Goal: Task Accomplishment & Management: Use online tool/utility

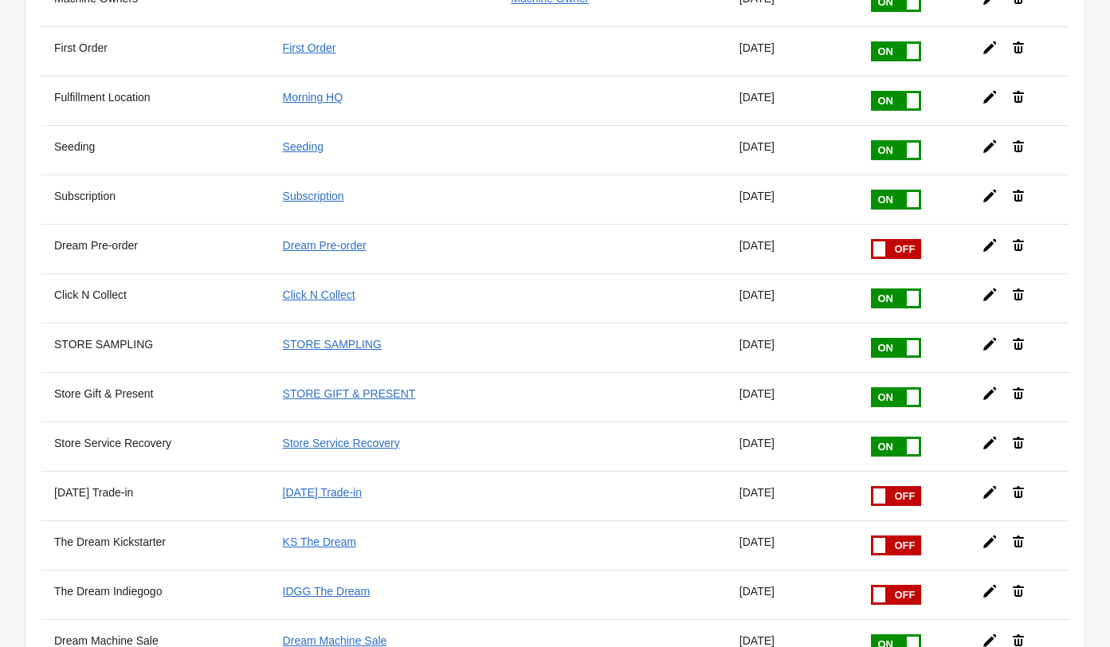
scroll to position [668, 0]
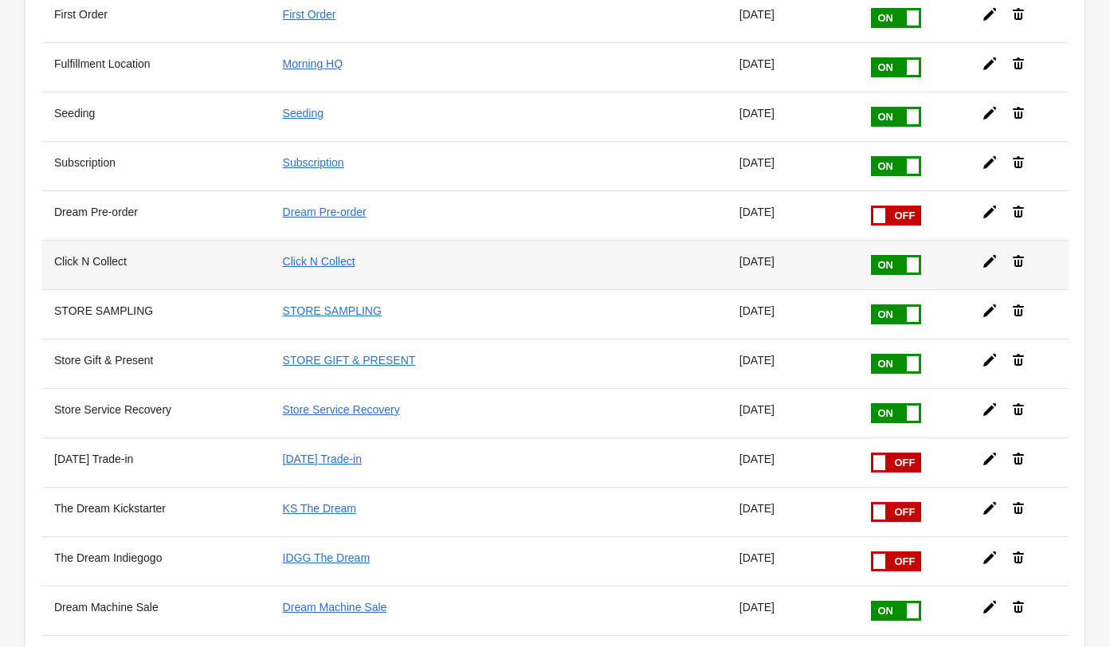
click at [993, 255] on icon at bounding box center [989, 261] width 13 height 13
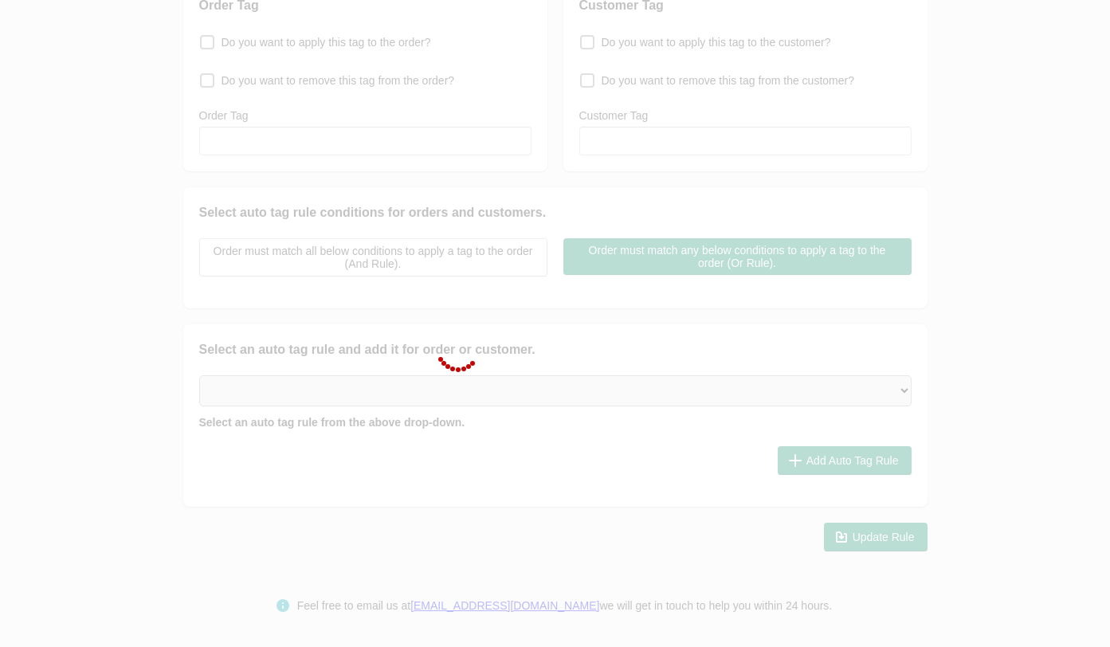
scroll to position [206, 0]
type input "Click N Collect"
checkbox input "true"
type input "Click N Collect"
select select "5"
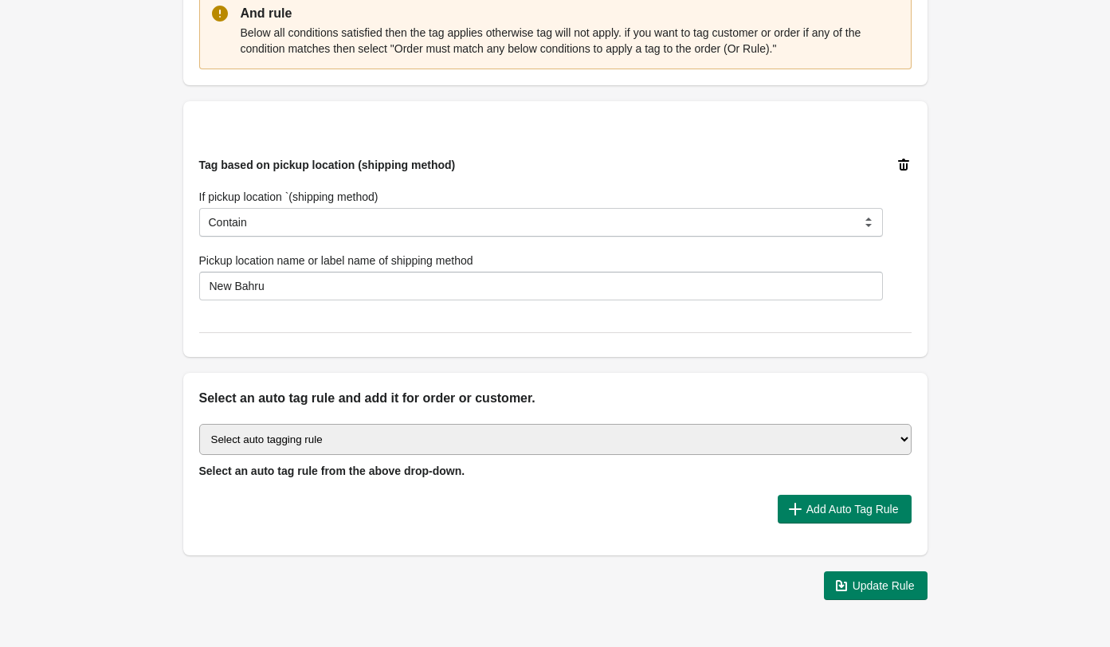
scroll to position [506, 0]
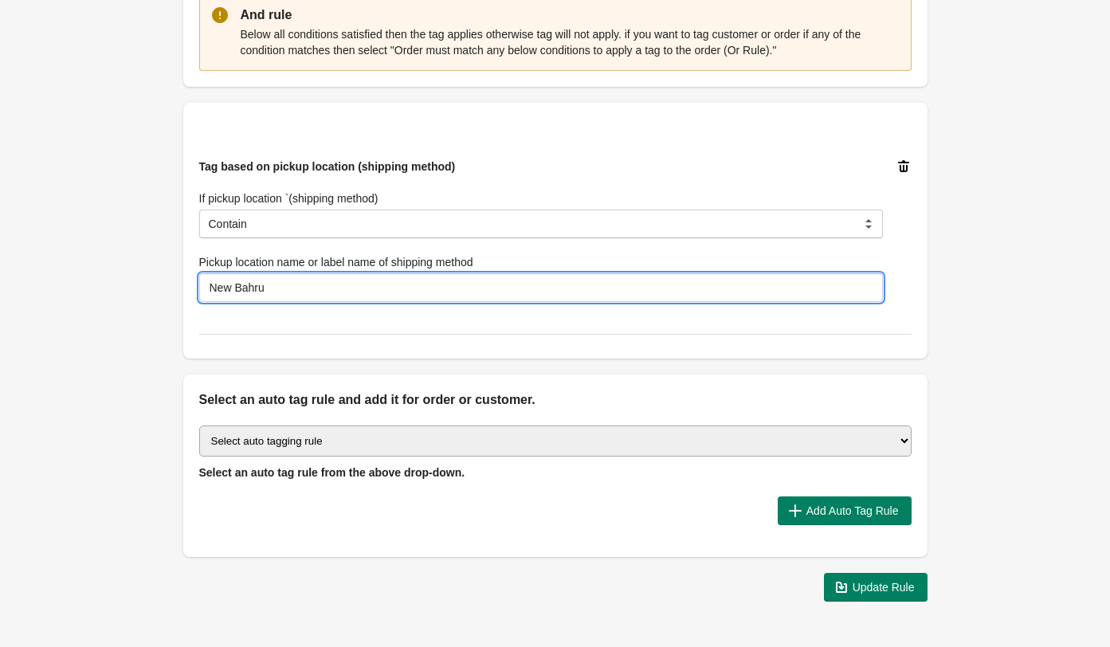
click at [394, 290] on input "New Bahru" at bounding box center [541, 287] width 684 height 29
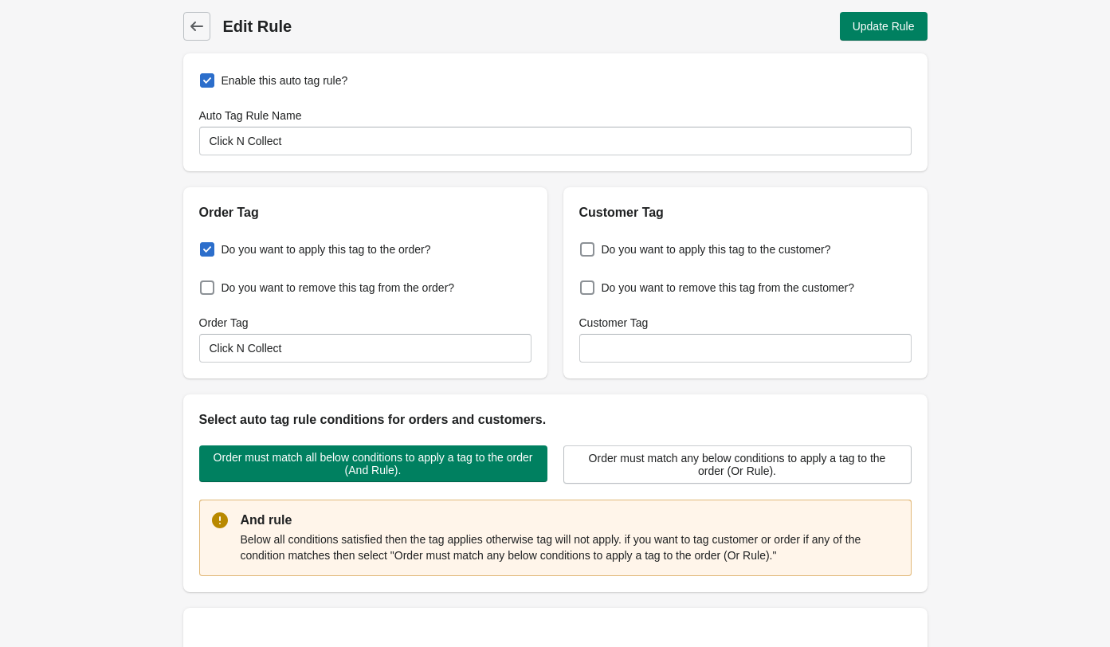
scroll to position [0, 0]
type input "MORNING @ [GEOGRAPHIC_DATA]"
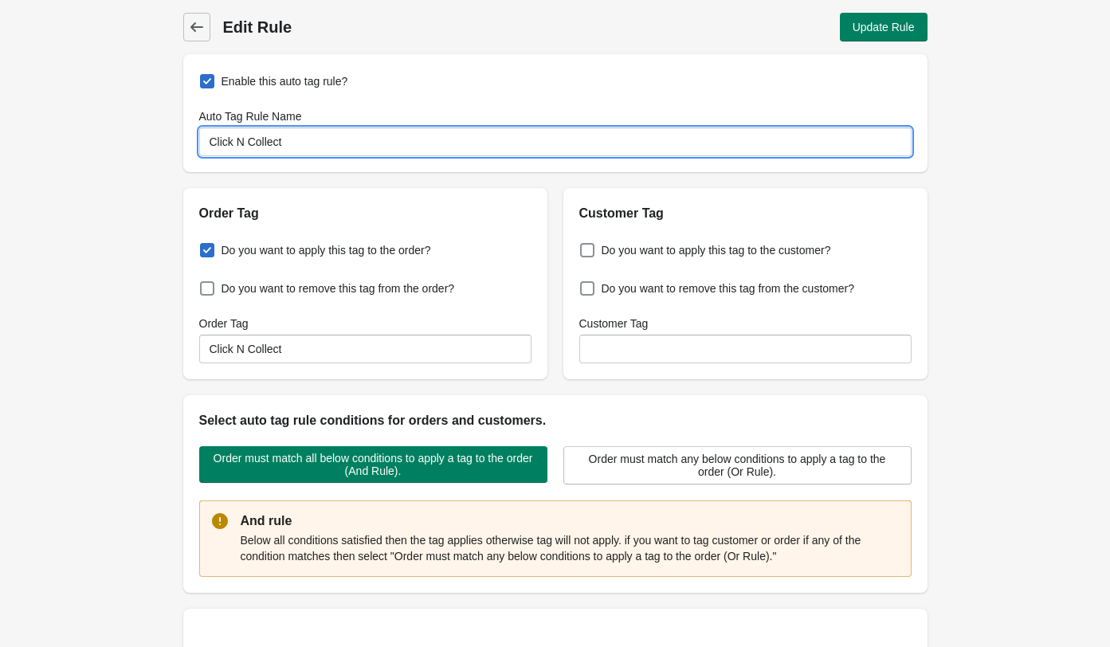
click at [332, 139] on input "Click N Collect" at bounding box center [555, 142] width 713 height 29
type input "Click N Collect NB"
click at [347, 352] on input "Click N Collect" at bounding box center [365, 349] width 332 height 29
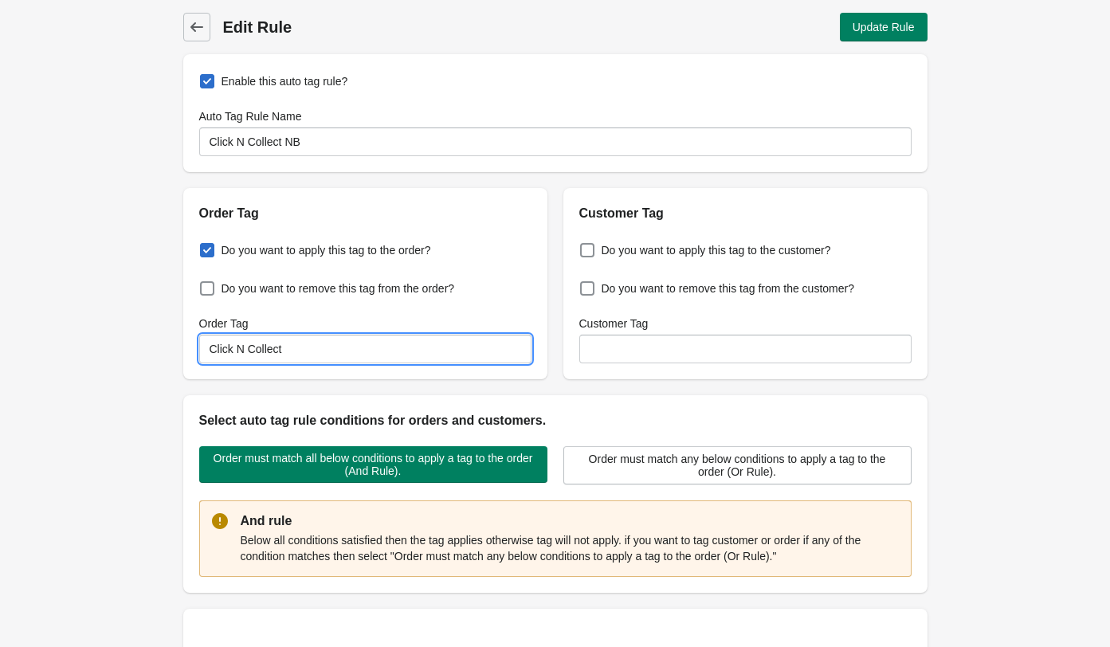
click at [347, 352] on input "Click N Collect" at bounding box center [365, 349] width 332 height 29
click at [337, 344] on input "Click N Collect" at bounding box center [365, 349] width 332 height 29
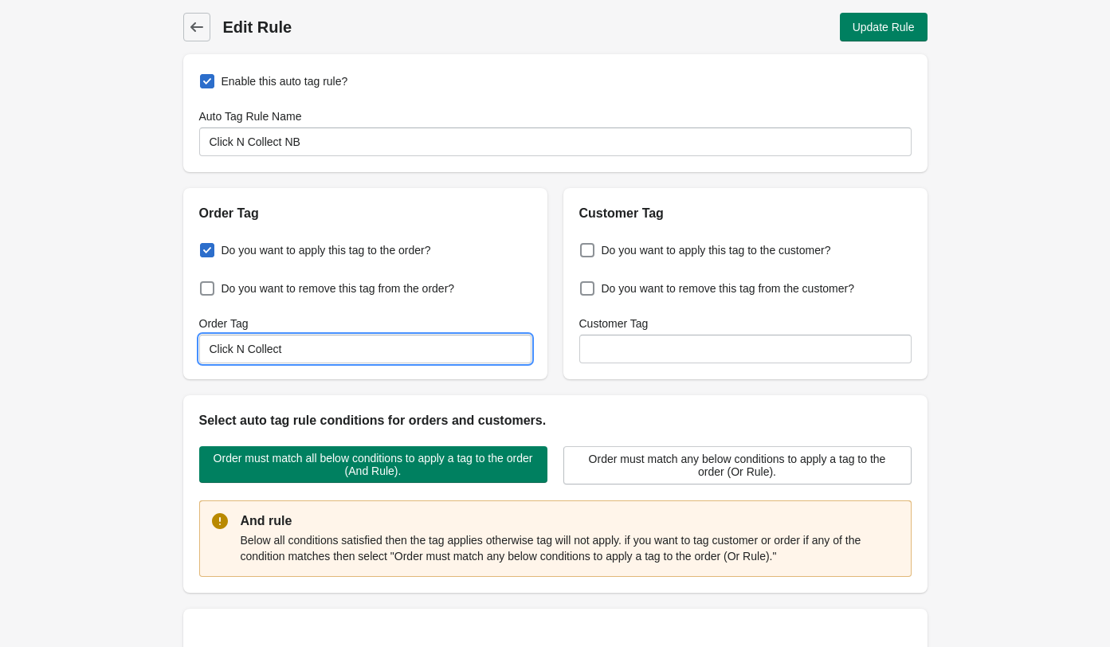
click at [337, 344] on input "Click N Collect" at bounding box center [365, 349] width 332 height 29
type input "C"
type input "Click N Collect ([GEOGRAPHIC_DATA])"
click at [917, 22] on button "Update Rule" at bounding box center [884, 27] width 88 height 29
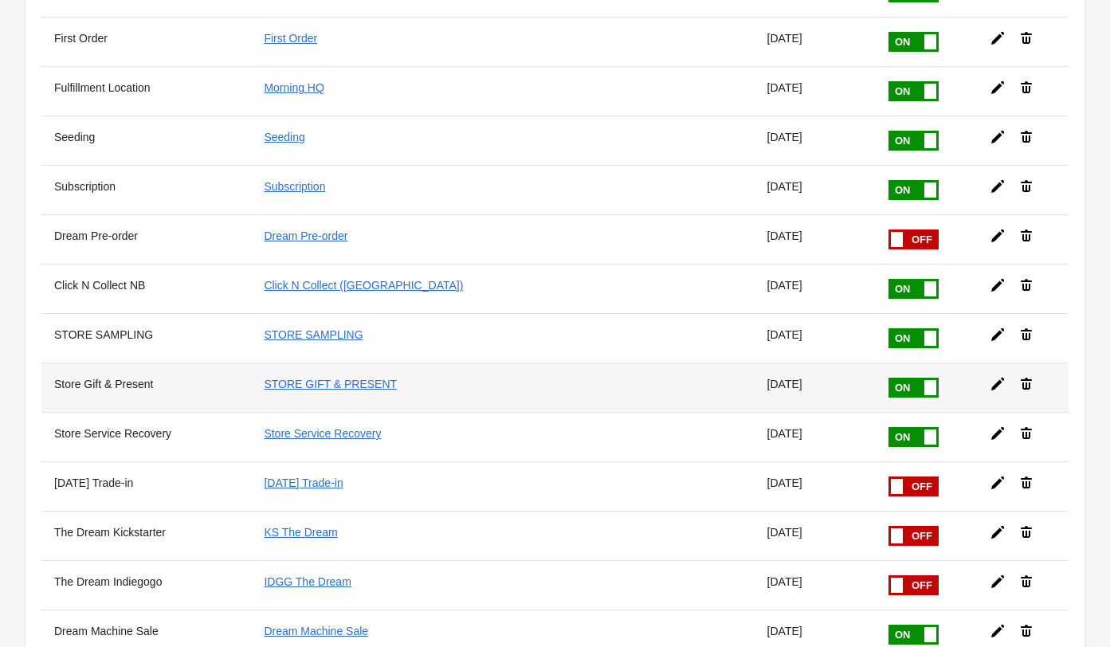
scroll to position [643, 0]
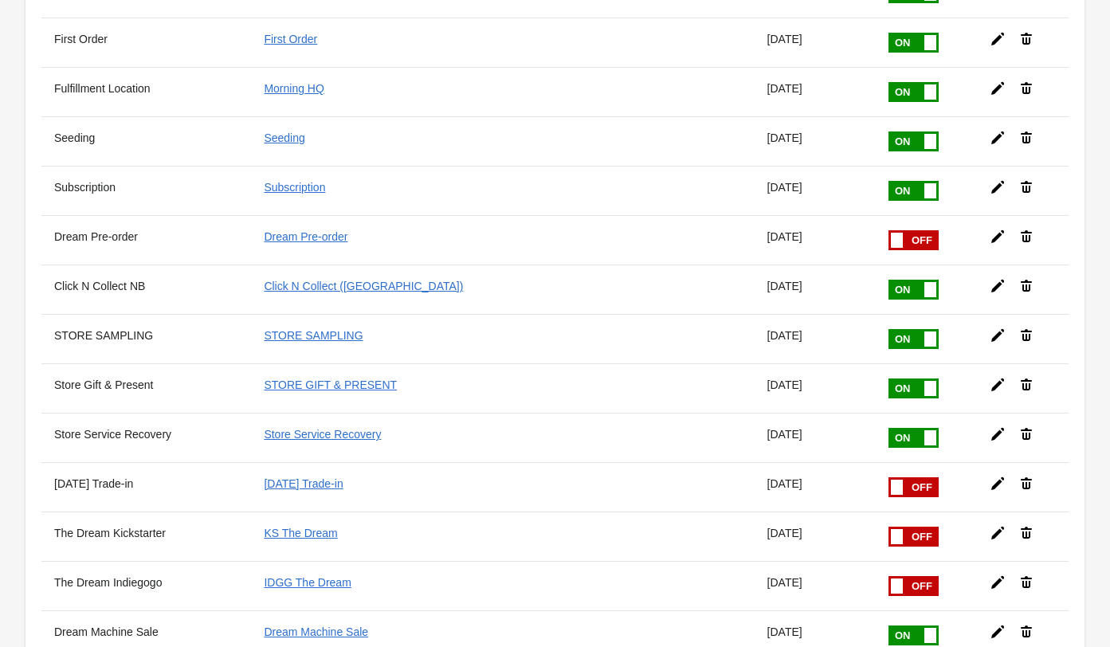
click at [991, 278] on icon at bounding box center [998, 286] width 16 height 16
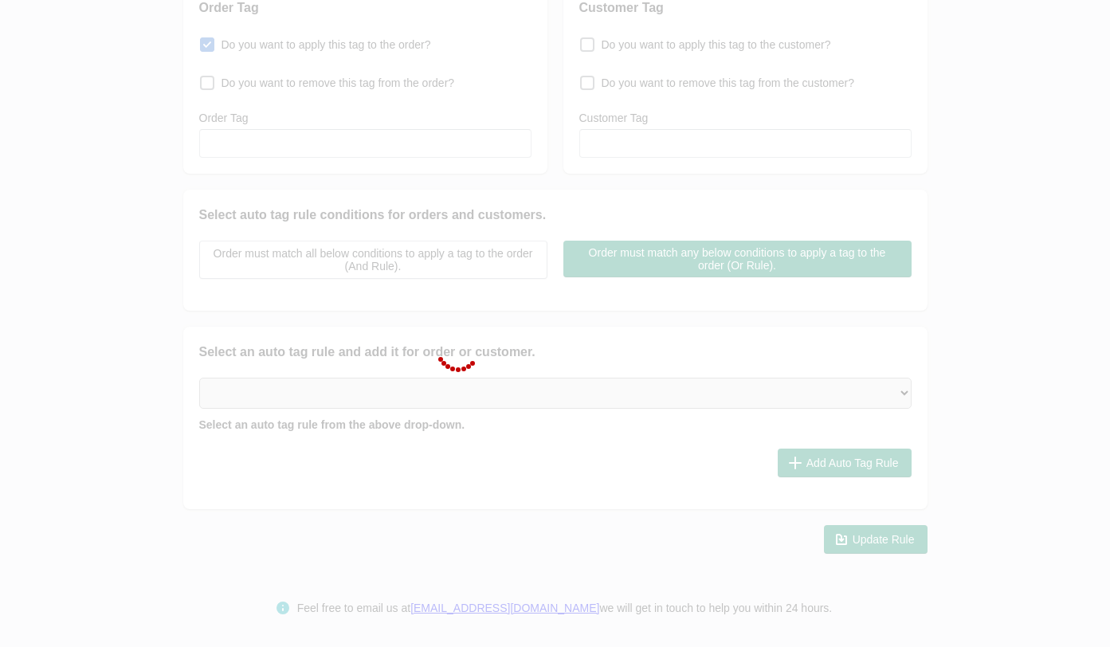
type input "Click N Collect NB"
checkbox input "true"
type input "Click N Collect ([GEOGRAPHIC_DATA])"
select select "5"
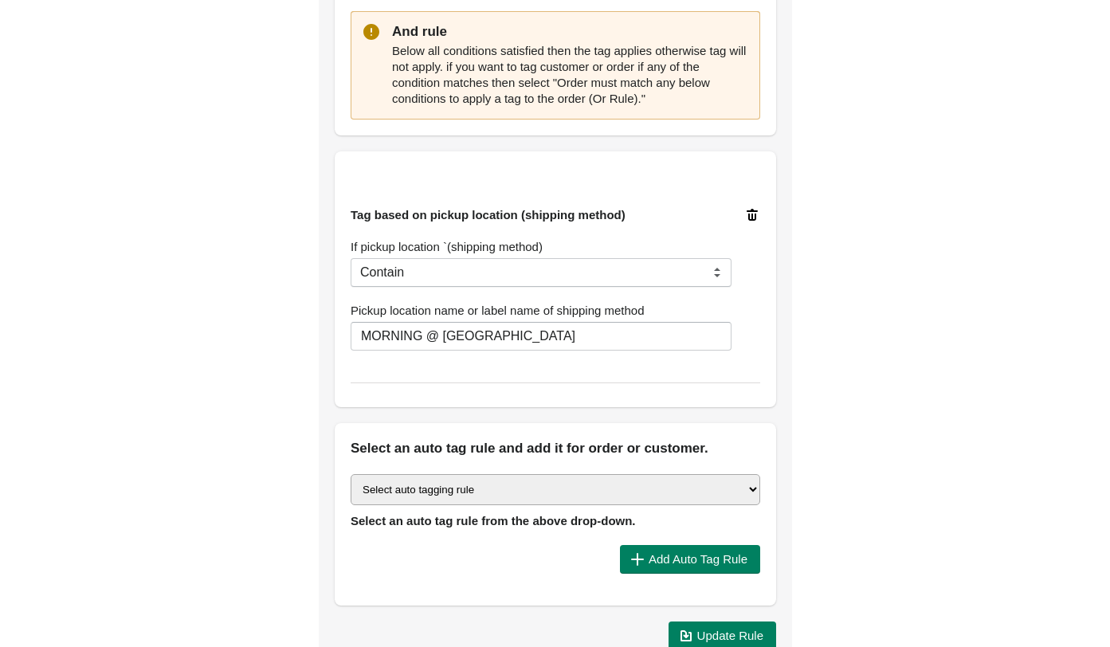
scroll to position [553, 0]
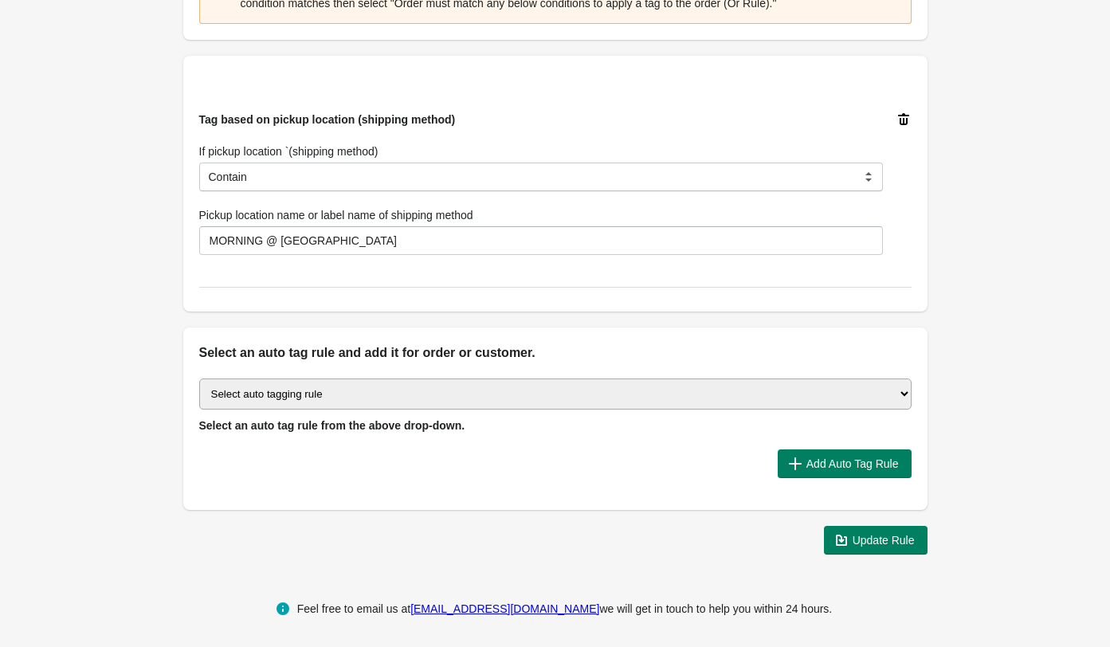
click at [1043, 391] on div "Back Edit Rule Update Rule Enable this auto tag rule? Auto Tag Rule Name Click …" at bounding box center [555, 7] width 1110 height 1121
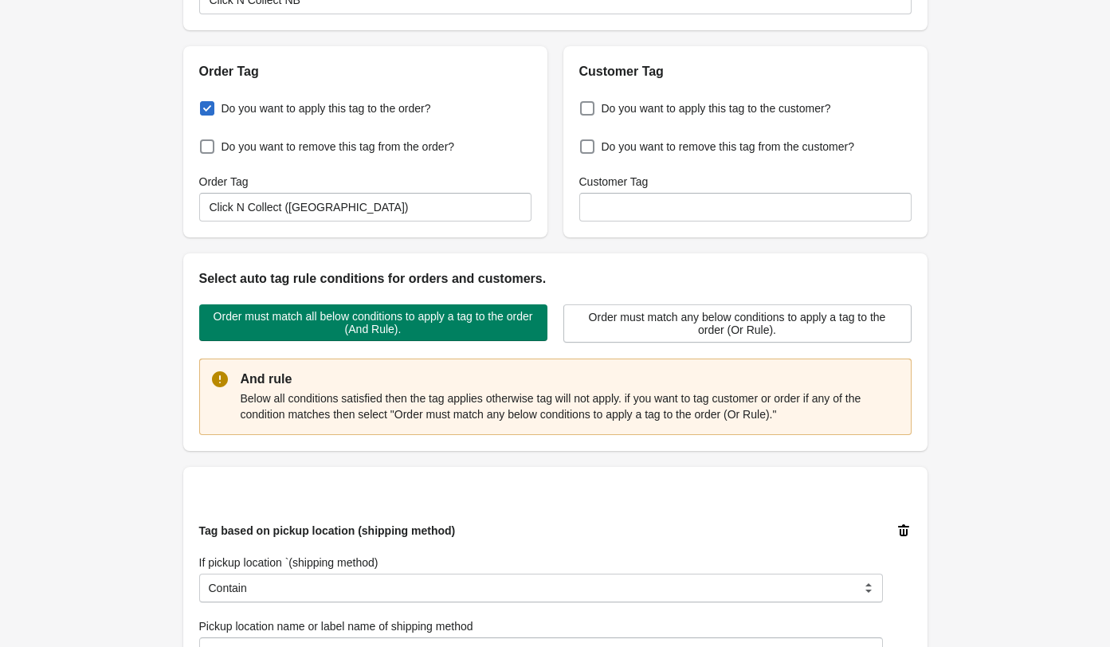
scroll to position [136, 0]
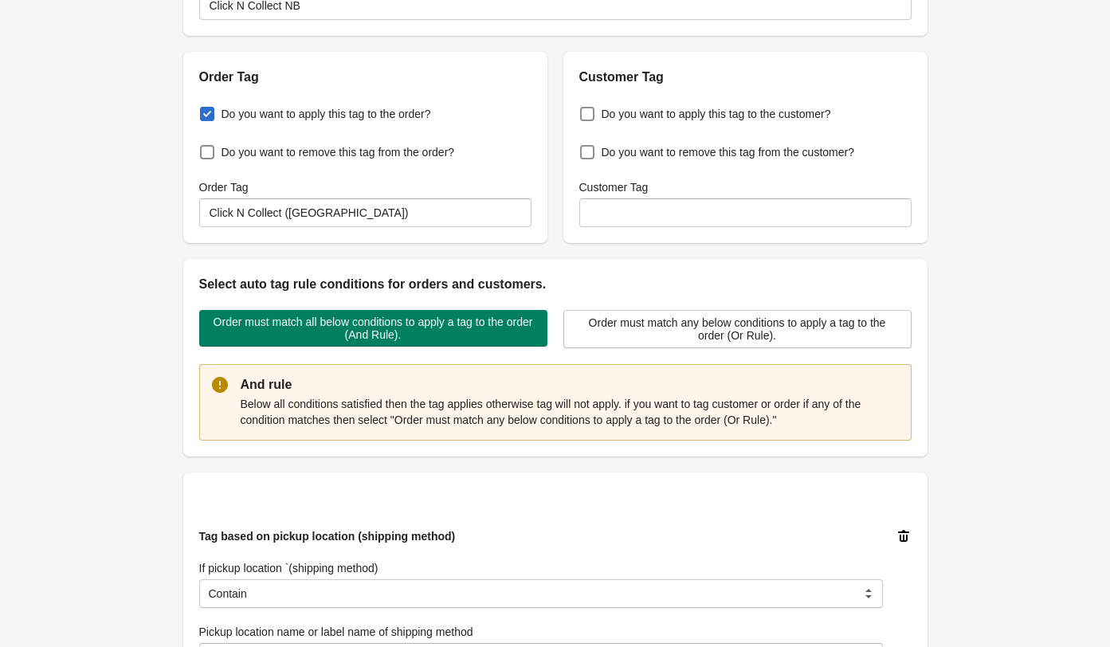
click at [85, 168] on div "Back Edit Rule Update Rule Enable this auto tag rule? Auto Tag Rule Name Click …" at bounding box center [555, 424] width 1110 height 1121
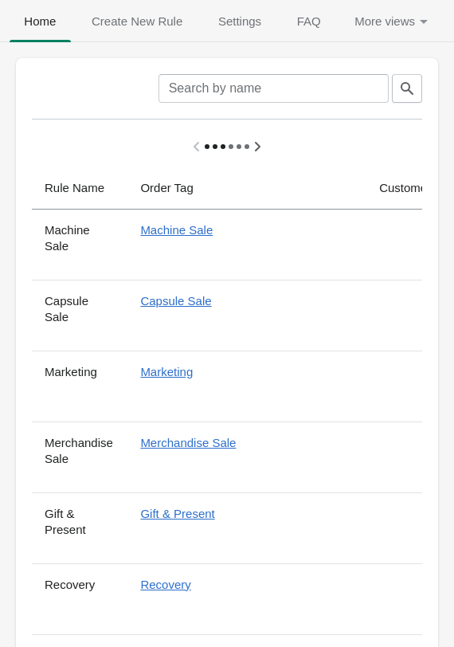
drag, startPoint x: 61, startPoint y: 101, endPoint x: 3, endPoint y: 145, distance: 72.2
click at [61, 100] on div at bounding box center [57, 88] width 50 height 29
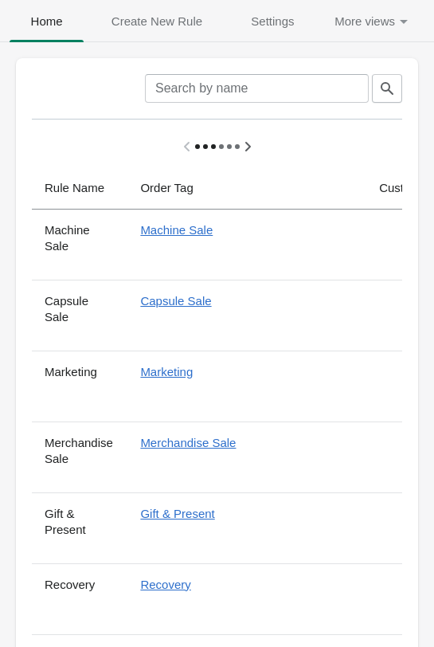
click at [155, 20] on span "Create New Rule" at bounding box center [156, 21] width 133 height 29
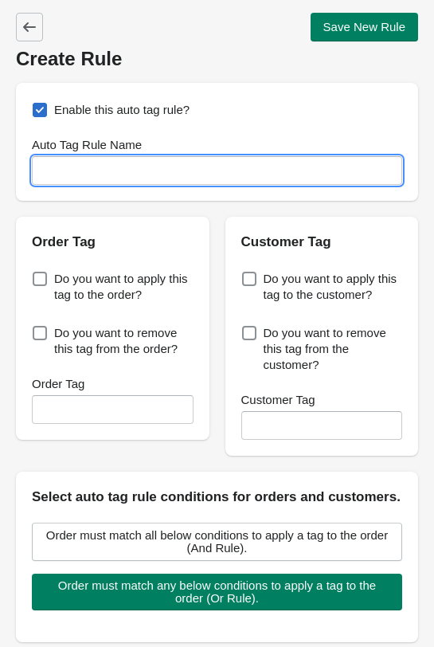
click at [142, 172] on input "Auto Tag Rule Name" at bounding box center [217, 170] width 371 height 29
type input "Click N Collect TK"
click at [112, 296] on span "Do you want to apply this tag to the order?" at bounding box center [123, 287] width 139 height 32
click at [37, 275] on input "Do you want to apply this tag to the order?" at bounding box center [36, 274] width 1 height 1
checkbox input "true"
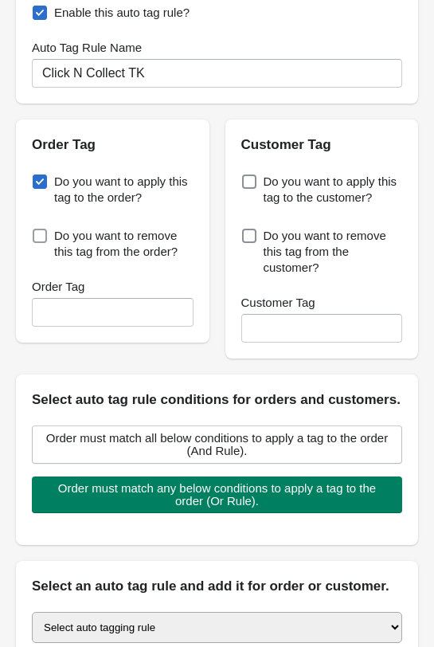
scroll to position [98, 0]
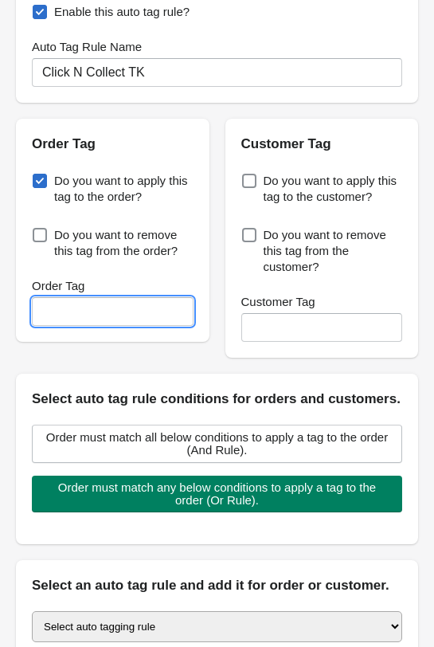
click at [111, 310] on input "Order Tag" at bounding box center [113, 311] width 162 height 29
type input "c"
type input "Click N Collect (TK)"
click at [165, 371] on div "Enable this auto tag rule? Auto Tag Rule Name Click N Collect TK Order Tag Do y…" at bounding box center [217, 386] width 402 height 803
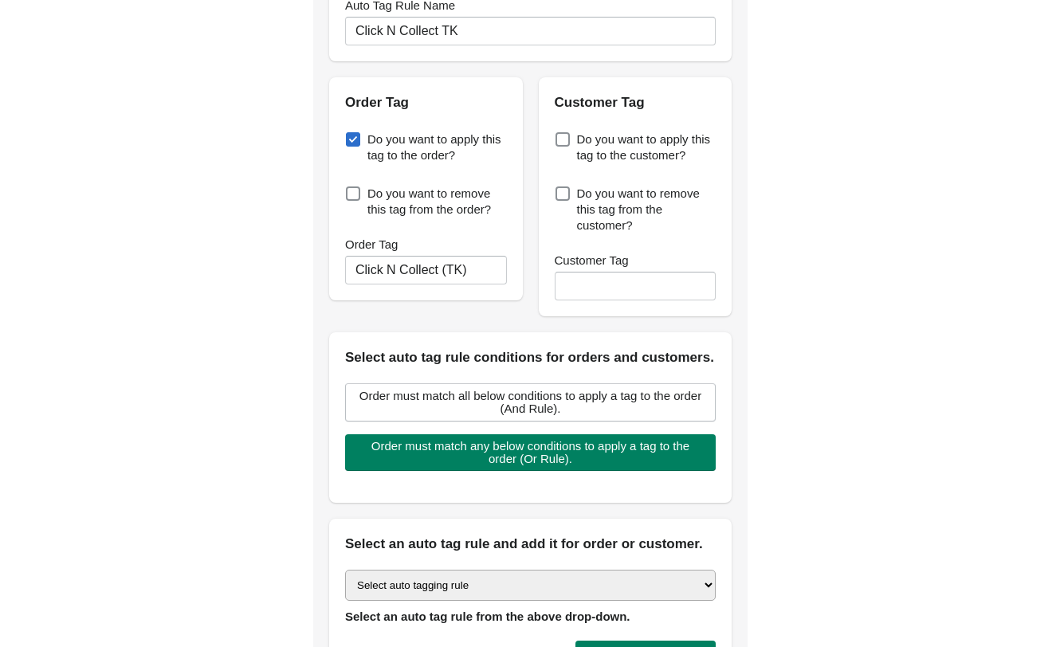
scroll to position [351, 0]
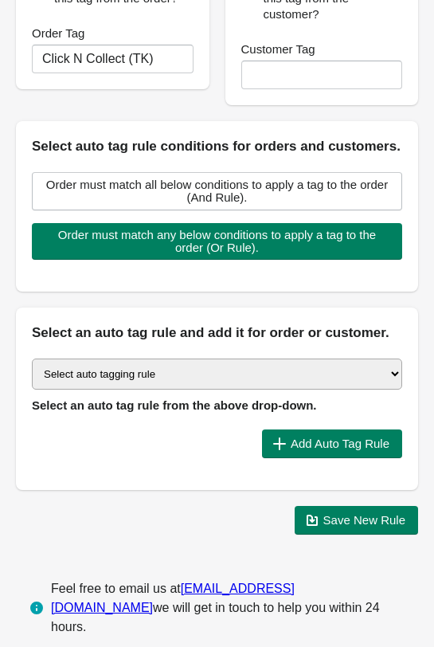
click at [171, 386] on select "Select auto tagging rule Tag by order amount Tag based on the order count (Volu…" at bounding box center [217, 374] width 371 height 31
select select "31"
click at [32, 359] on select "Select auto tagging rule Tag by order amount Tag based on the order count (Volu…" at bounding box center [217, 374] width 371 height 31
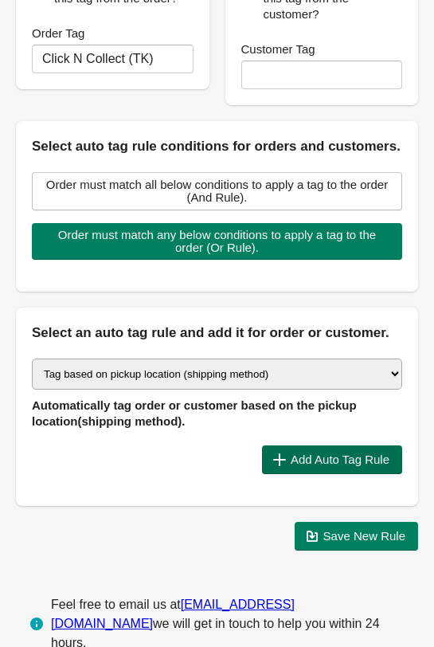
click at [293, 448] on button "Add Auto Tag Rule" at bounding box center [332, 460] width 140 height 29
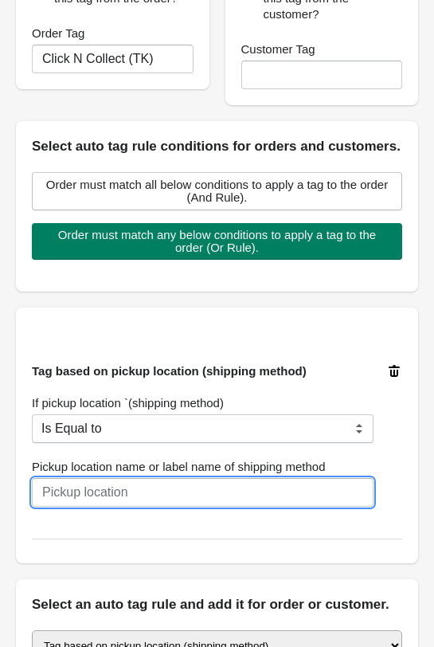
click at [249, 493] on input "Pickup location name or label name of shipping method" at bounding box center [203, 492] width 342 height 29
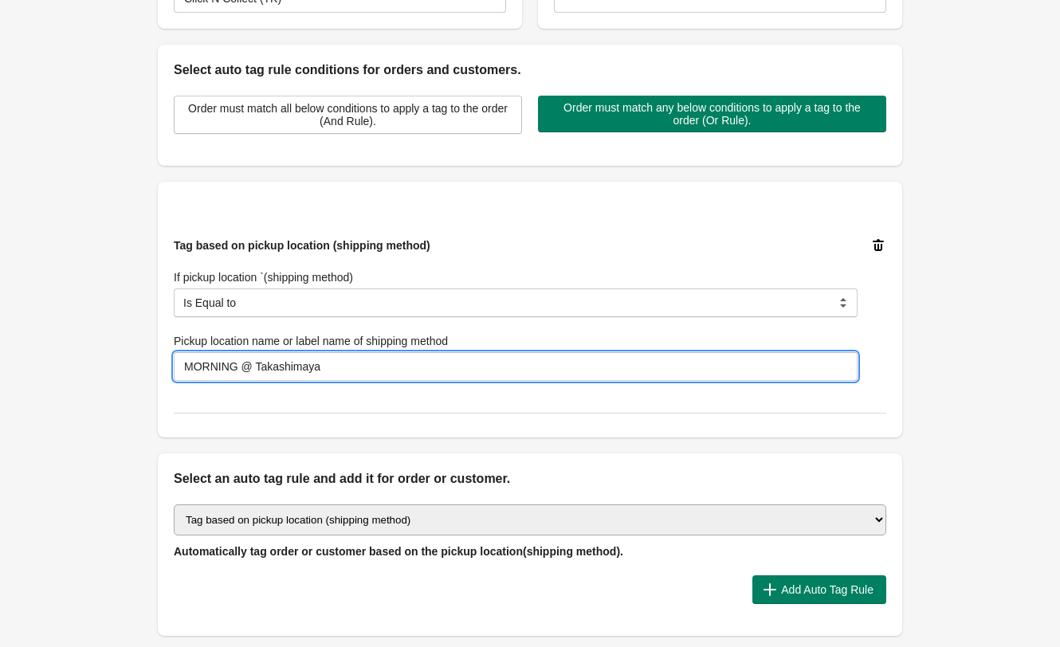
type input "MORNING @ Takashimaya"
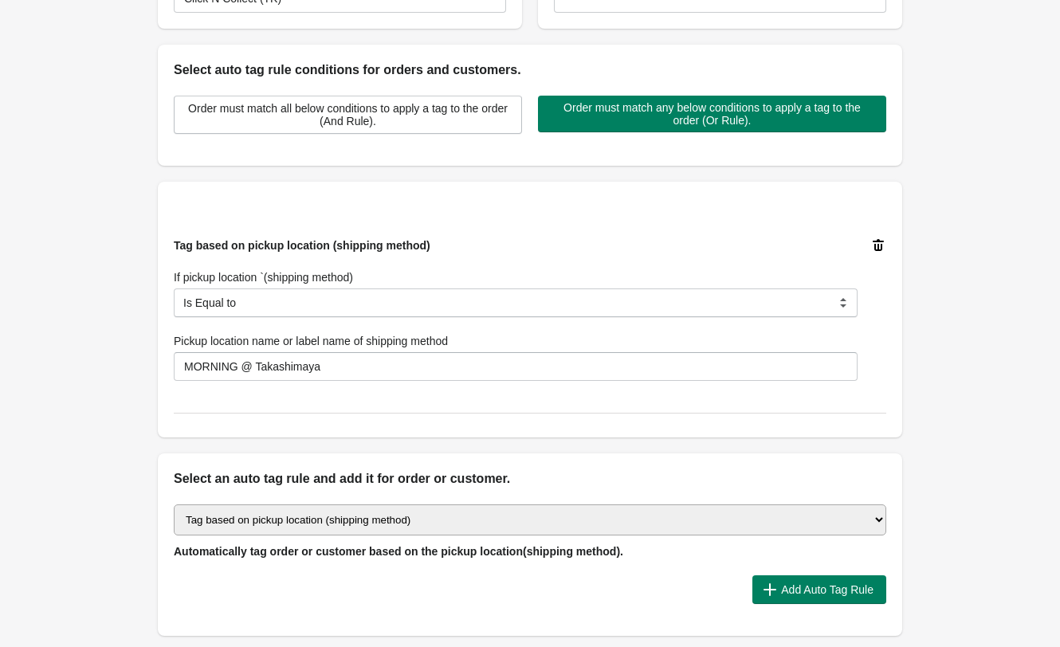
drag, startPoint x: 92, startPoint y: 194, endPoint x: 464, endPoint y: 287, distance: 382.9
click at [93, 194] on div "Back Create Rule Save New Rule Enable this auto tag rule? Auto Tag Rule Name Cl…" at bounding box center [530, 171] width 1060 height 1044
click at [802, 583] on span "Add Auto Tag Rule" at bounding box center [827, 589] width 92 height 13
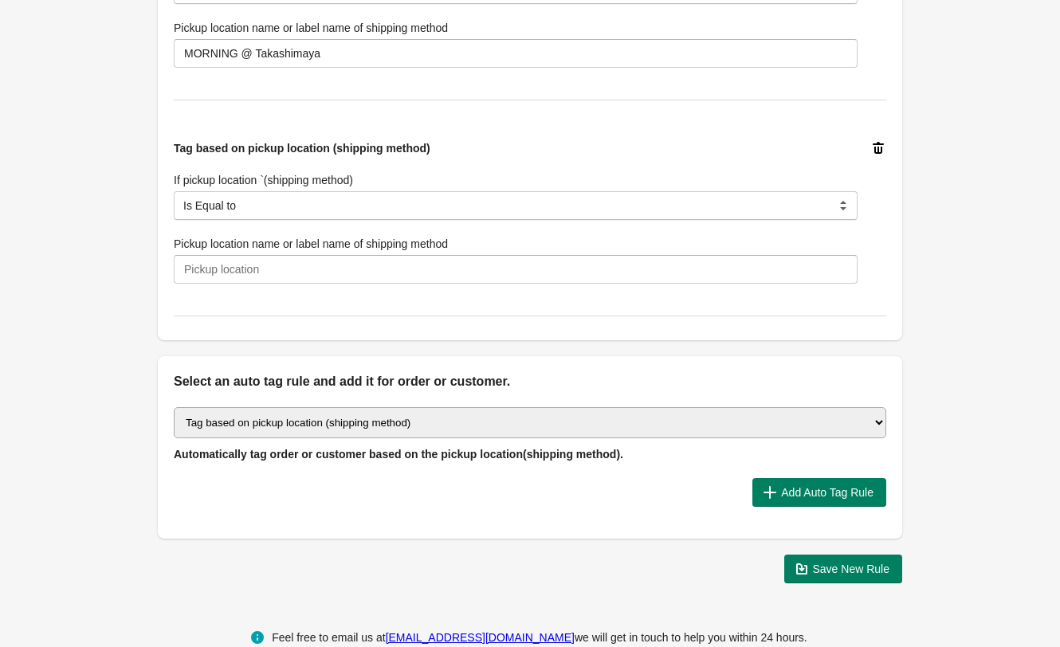
scroll to position [685, 0]
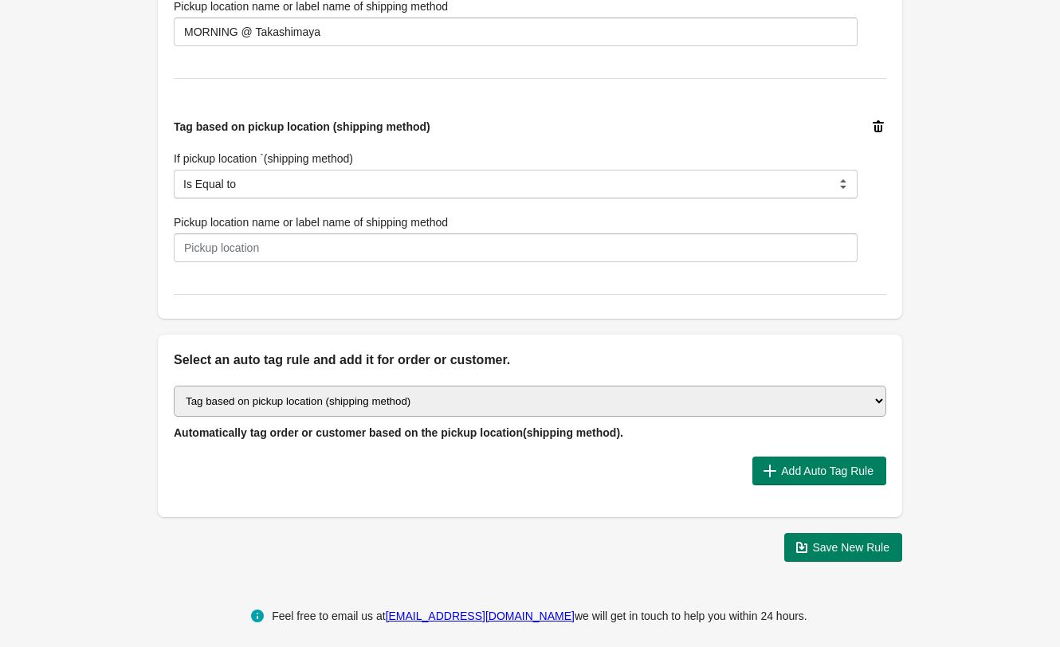
click at [885, 126] on icon at bounding box center [878, 127] width 16 height 16
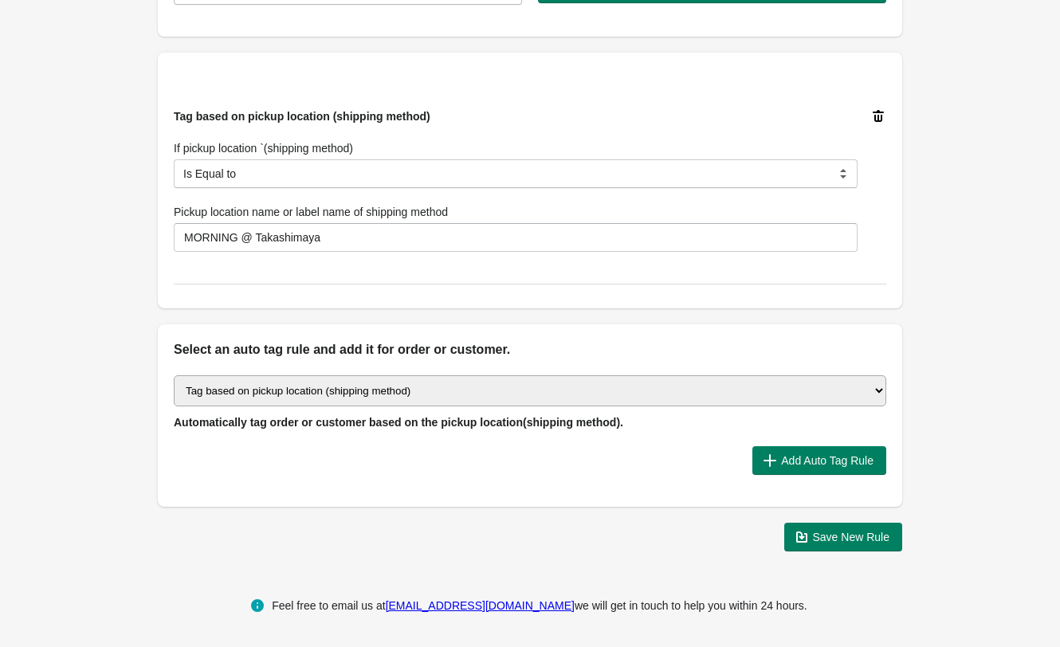
scroll to position [477, 0]
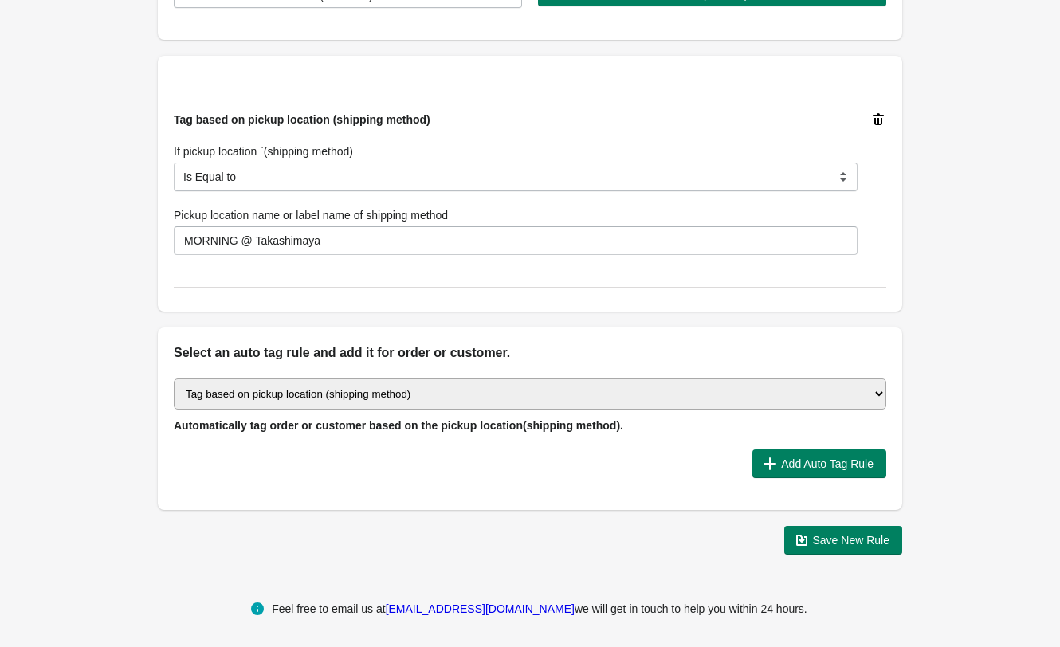
click at [1011, 292] on div "Back Create Rule Save New Rule Enable this auto tag rule? Auto Tag Rule Name Cl…" at bounding box center [530, 45] width 1060 height 1044
click at [883, 540] on span "Save New Rule" at bounding box center [851, 540] width 77 height 13
